Goal: Check status: Check status

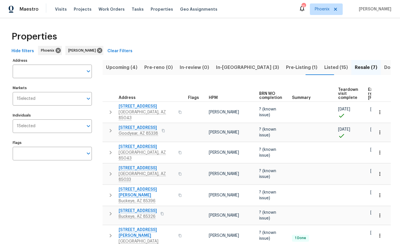
click at [226, 68] on span "In-[GEOGRAPHIC_DATA] (3)" at bounding box center [247, 67] width 63 height 8
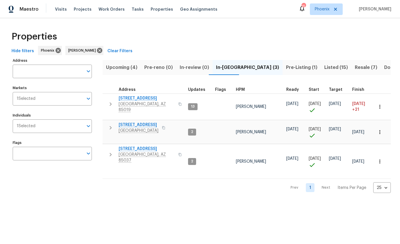
click at [17, 52] on span "Hide filters" at bounding box center [23, 51] width 22 height 7
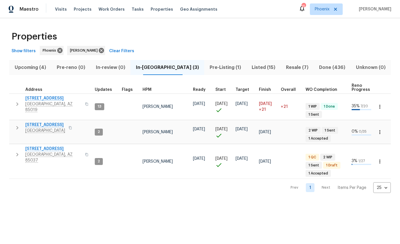
click at [72, 202] on html "Maestro Visits Projects Work Orders Tasks Properties Geo Assignments 15 Phoenix…" at bounding box center [200, 101] width 400 height 202
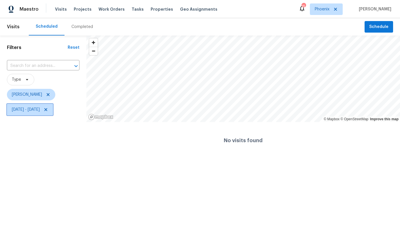
click at [40, 111] on span "Sun, Aug 03 - Wed, Aug 20" at bounding box center [26, 110] width 28 height 6
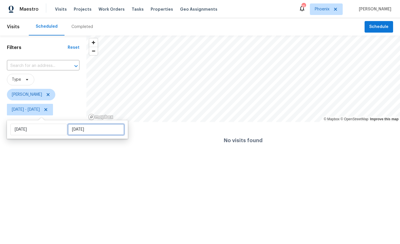
click at [74, 133] on input "Wed, Aug 20" at bounding box center [96, 130] width 57 height 12
select select "7"
select select "2025"
select select "8"
select select "2025"
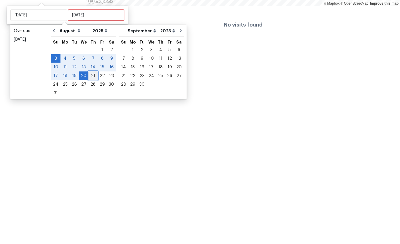
click at [90, 187] on div "21" at bounding box center [92, 191] width 9 height 8
type input "Thu, Aug 21"
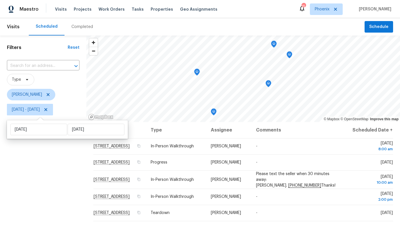
click at [51, 160] on div "Filters Reset ​ Type Nick Pulliam Sun, Aug 03 - Thu, Aug 21" at bounding box center [43, 175] width 86 height 281
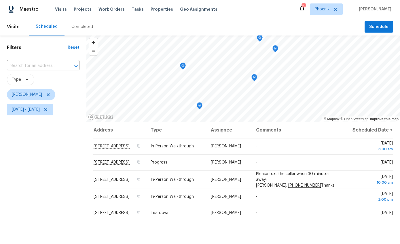
click at [183, 66] on icon "Map marker" at bounding box center [183, 66] width 1 height 1
